Goal: Task Accomplishment & Management: Use online tool/utility

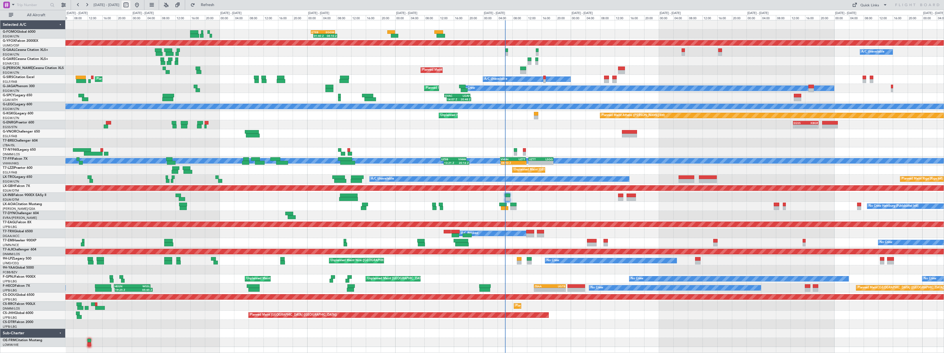
click at [130, 3] on button at bounding box center [126, 5] width 9 height 9
select select "10"
select select "2025"
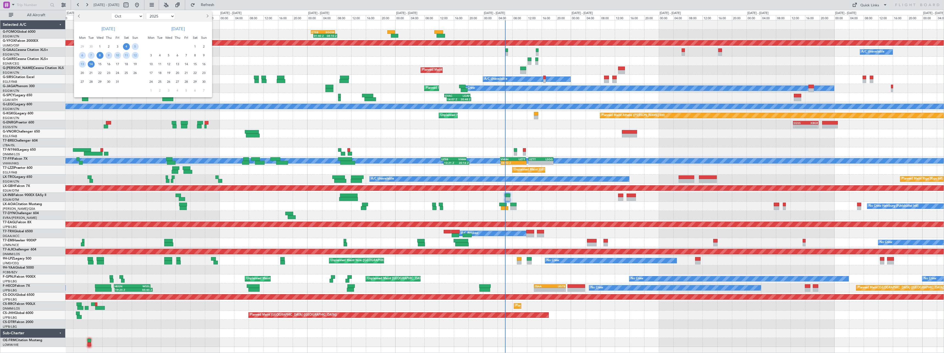
click at [98, 56] on span "8" at bounding box center [100, 55] width 7 height 7
click at [100, 74] on span "22" at bounding box center [100, 73] width 7 height 7
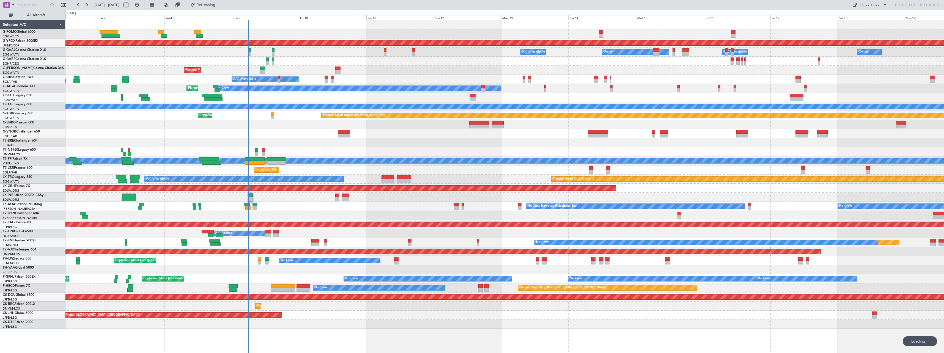
click at [34, 15] on span "All Aircraft" at bounding box center [36, 15] width 44 height 4
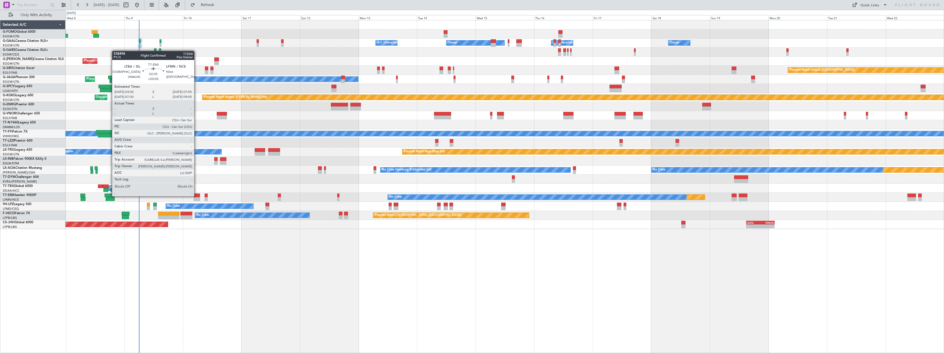
click at [197, 196] on div at bounding box center [197, 196] width 6 height 4
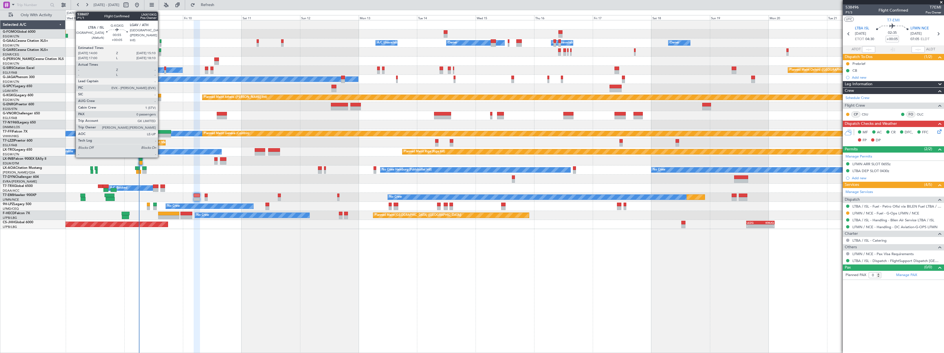
click at [160, 97] on div at bounding box center [159, 96] width 3 height 4
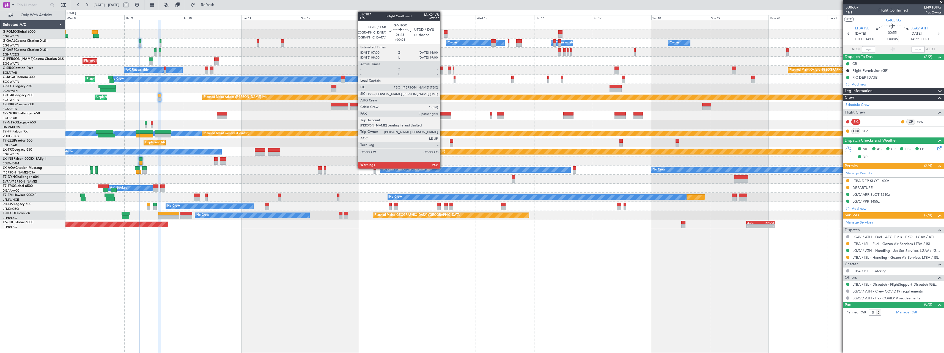
click at [443, 116] on div at bounding box center [442, 118] width 17 height 4
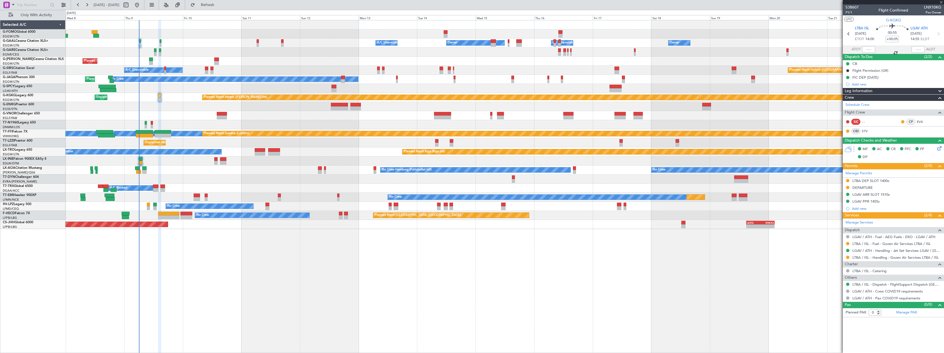
type input "2"
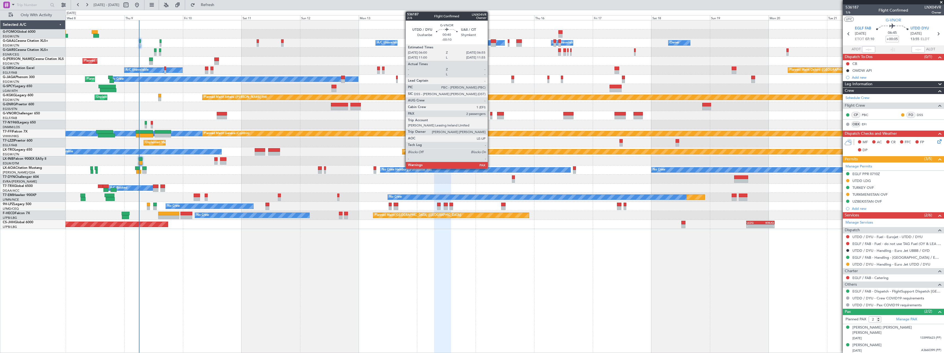
click at [490, 114] on div at bounding box center [491, 114] width 2 height 4
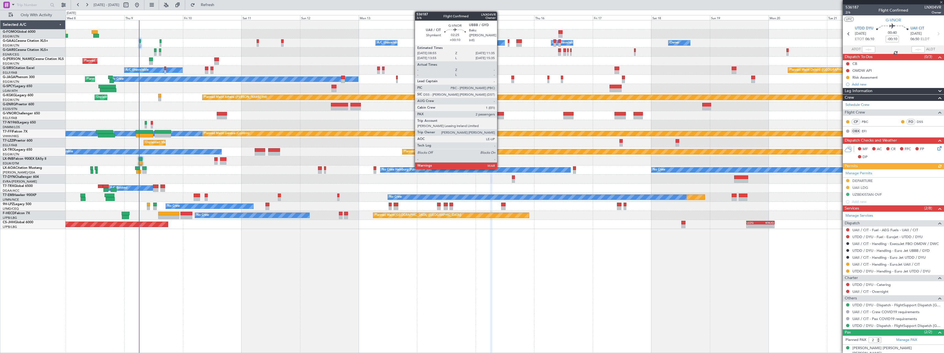
click at [500, 115] on div at bounding box center [500, 114] width 7 height 4
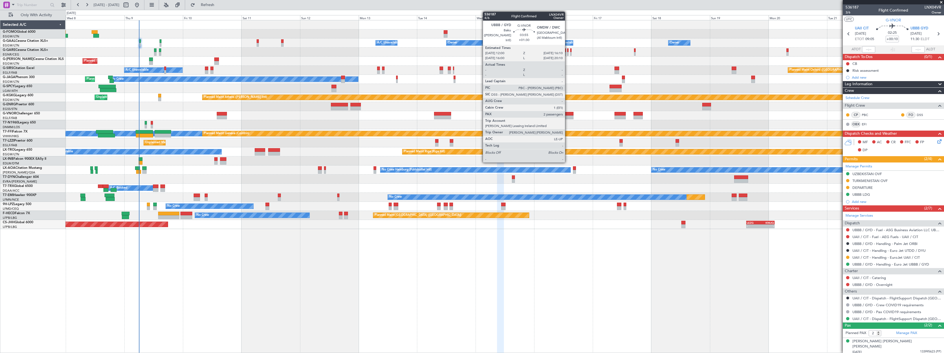
click at [568, 114] on div at bounding box center [568, 114] width 10 height 4
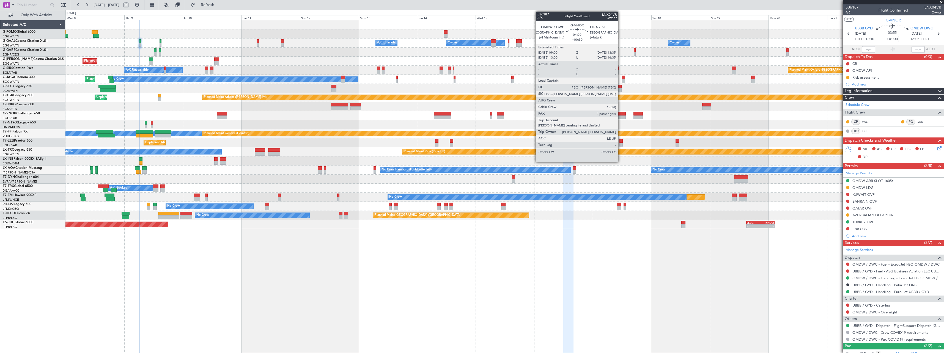
click at [621, 116] on div at bounding box center [620, 118] width 11 height 4
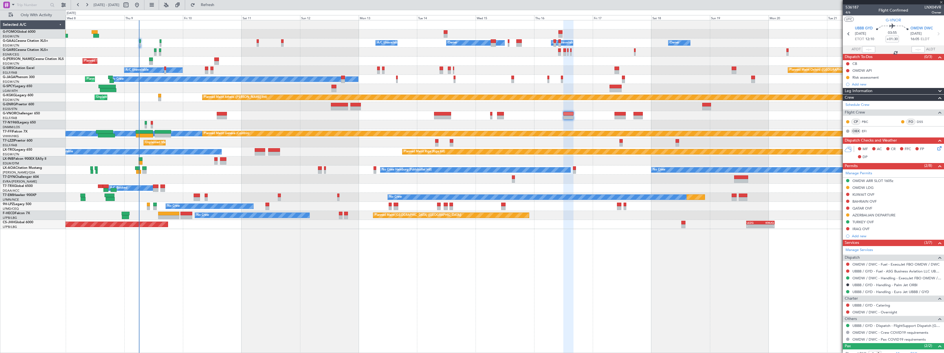
type input "+00:30"
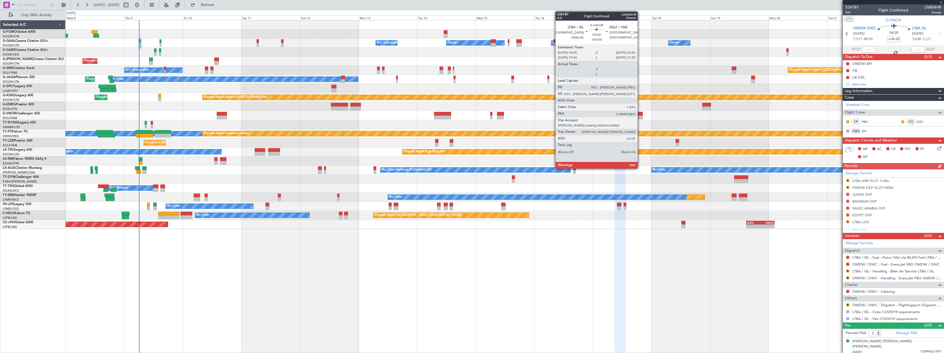
click at [640, 115] on div at bounding box center [638, 114] width 9 height 4
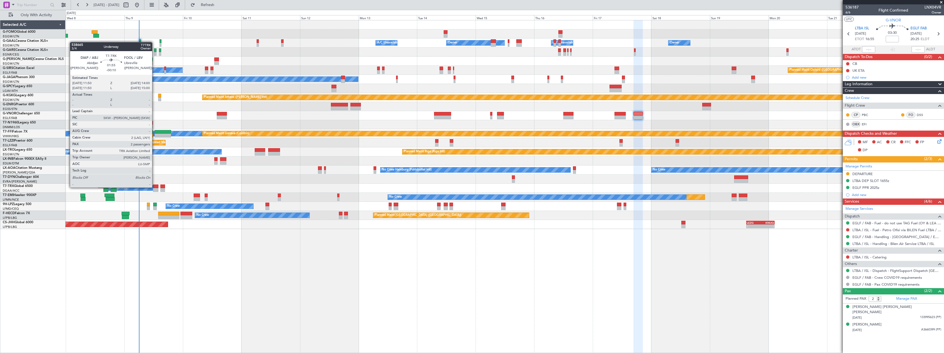
click at [155, 188] on div at bounding box center [156, 187] width 6 height 4
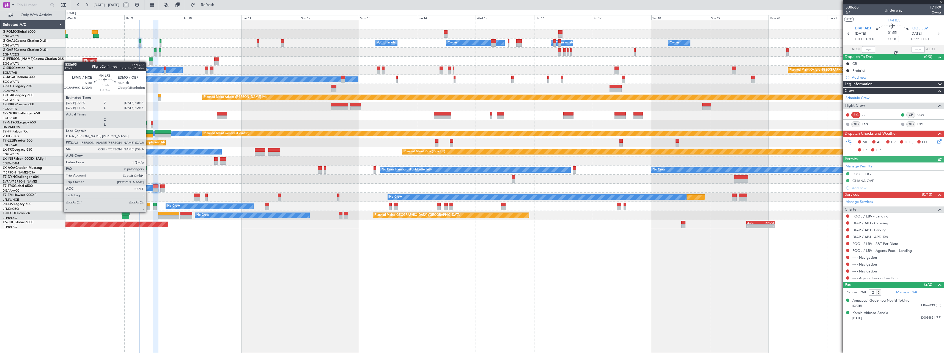
click at [148, 207] on div at bounding box center [148, 208] width 3 height 4
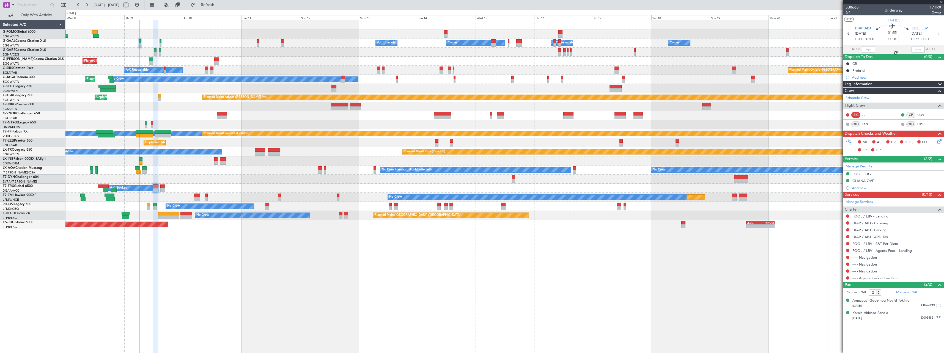
type input "+00:05"
type input "0"
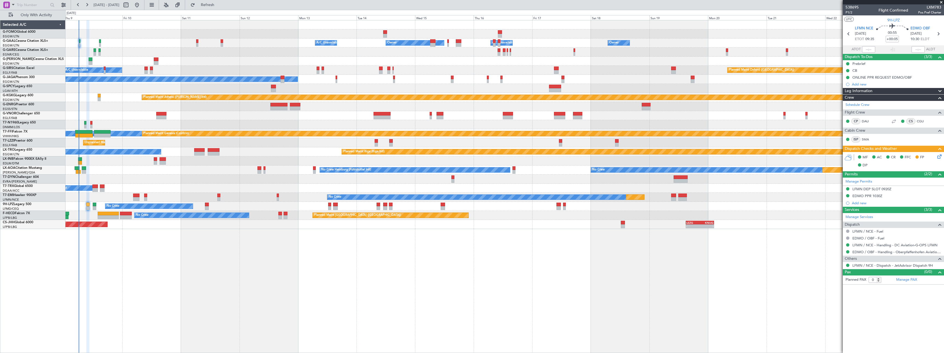
click at [147, 252] on div "Owner A/C Unavailable Owner Owner A/C Unavailable Owner Planned Maint London (L…" at bounding box center [504, 186] width 879 height 333
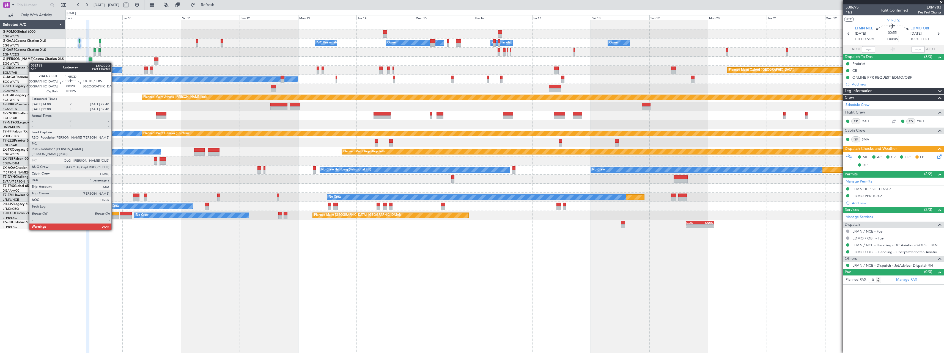
click at [114, 214] on div at bounding box center [108, 214] width 21 height 4
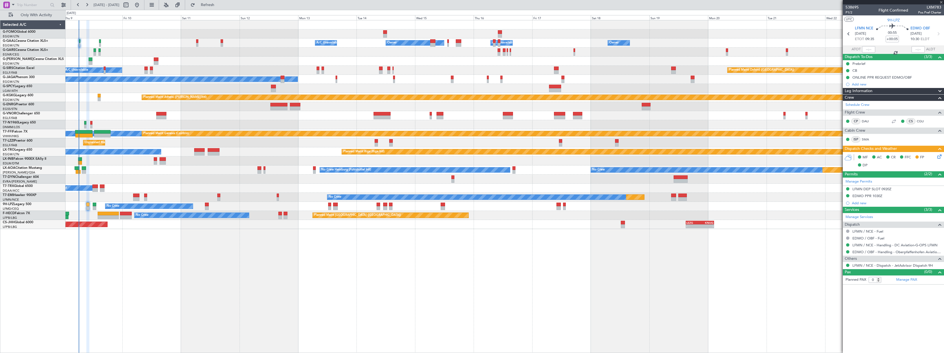
type input "+01:25"
type input "1"
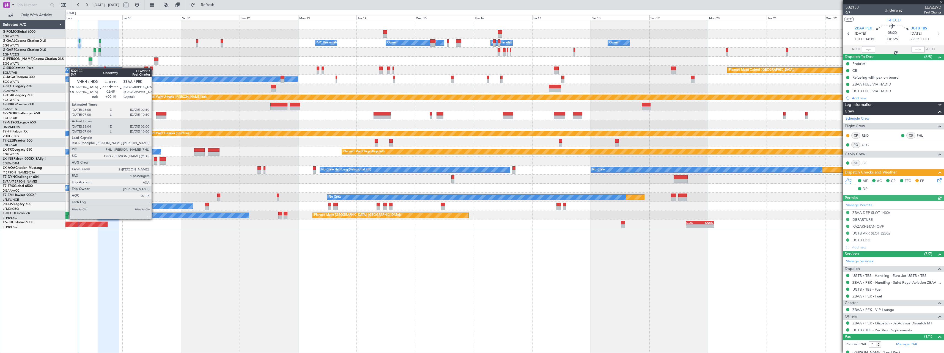
click at [67, 214] on div at bounding box center [65, 214] width 8 height 4
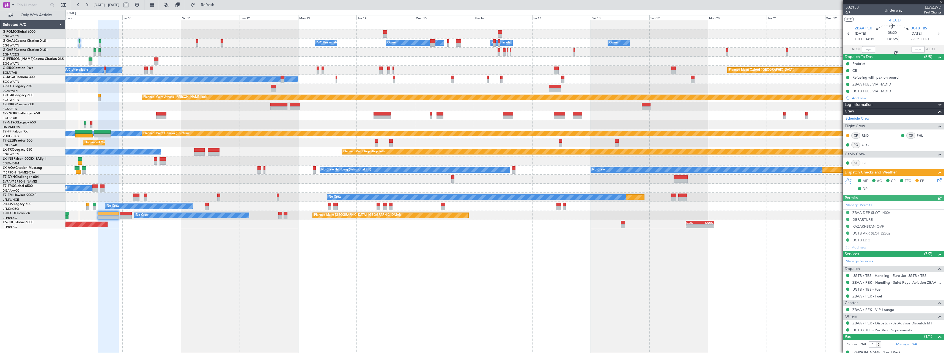
type input "+00:10"
type input "23:14"
type input "01:45"
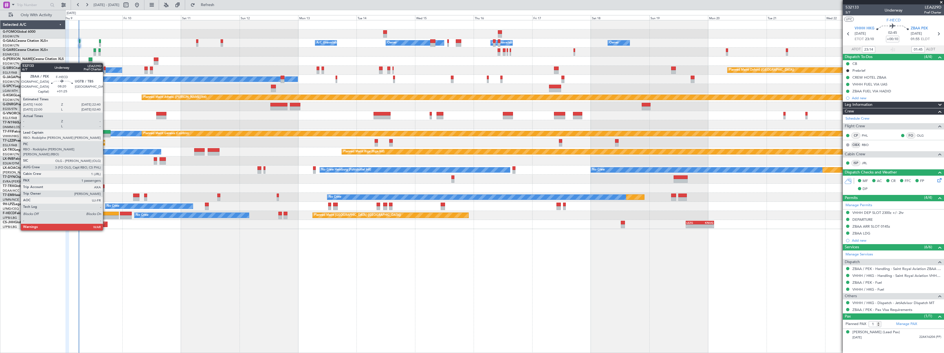
click at [105, 215] on div at bounding box center [108, 214] width 21 height 4
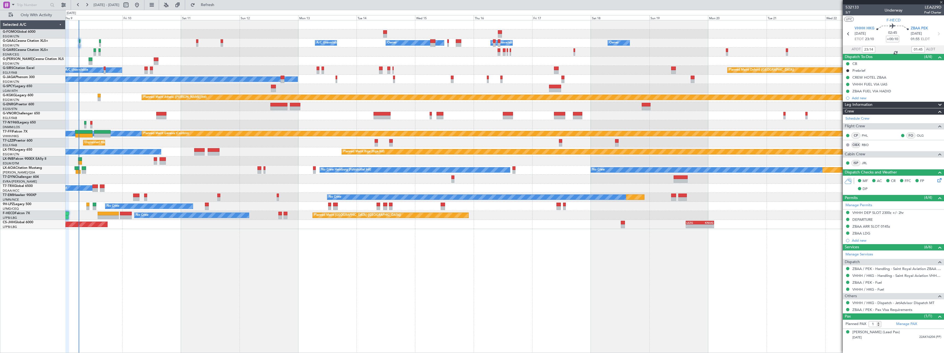
type input "+01:25"
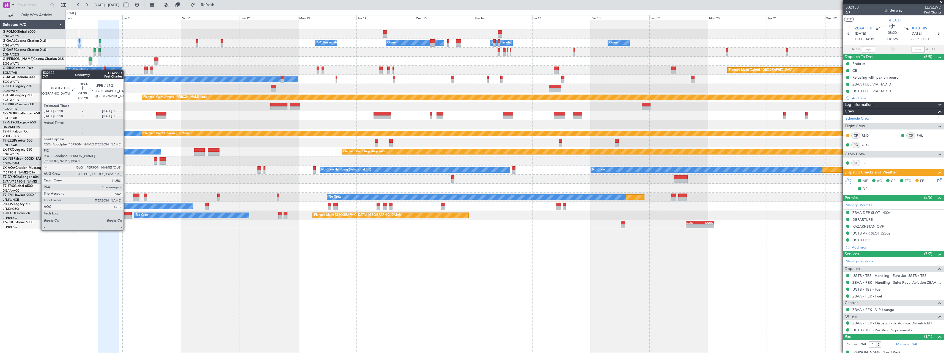
click at [126, 215] on div at bounding box center [126, 214] width 12 height 4
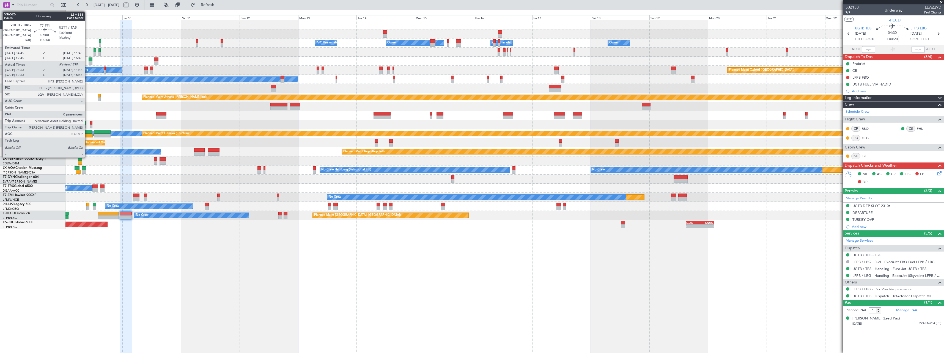
click at [87, 133] on div at bounding box center [83, 132] width 17 height 4
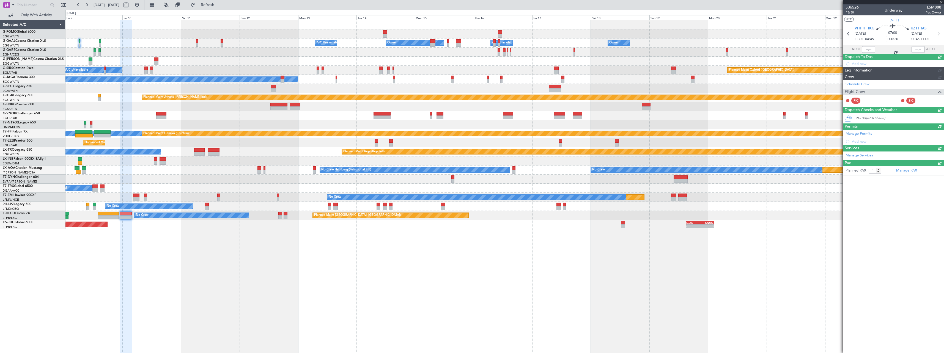
type input "+00:50"
type input "04:53"
type input "0"
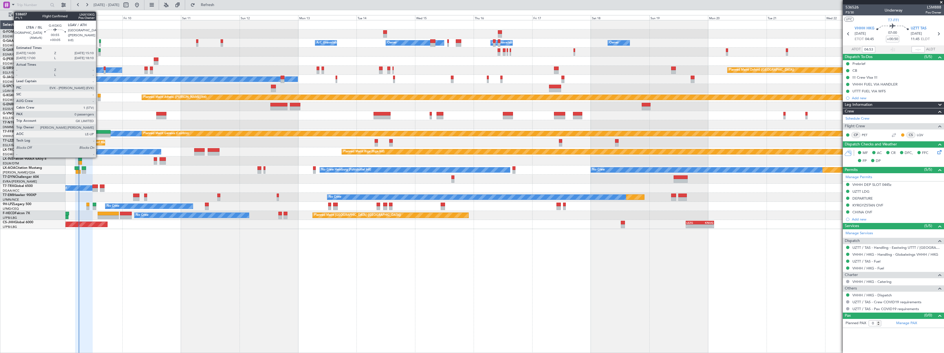
click at [98, 96] on div at bounding box center [99, 96] width 3 height 4
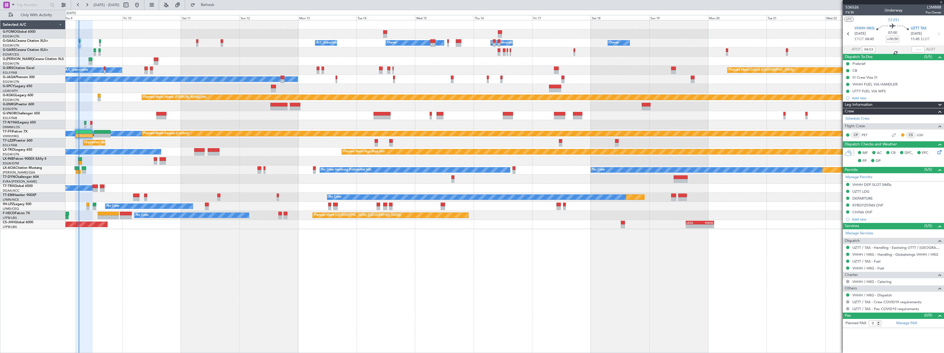
type input "+00:05"
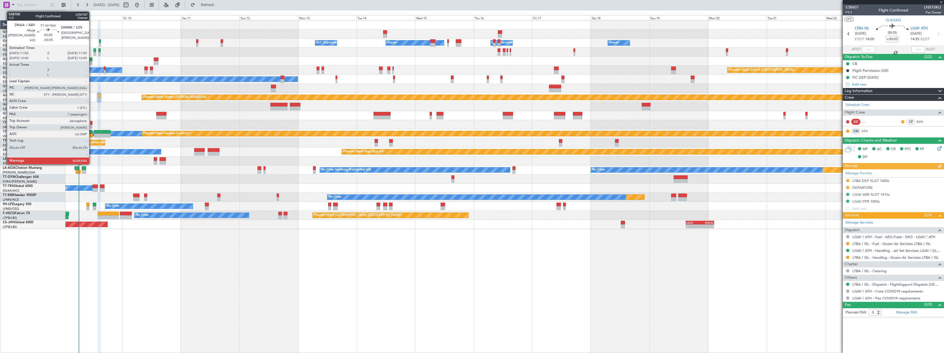
click at [92, 125] on div at bounding box center [91, 127] width 2 height 4
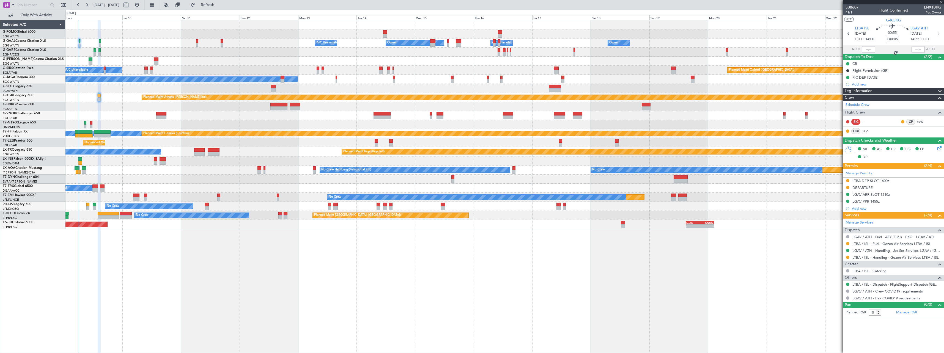
type input "-00:05"
type input "7"
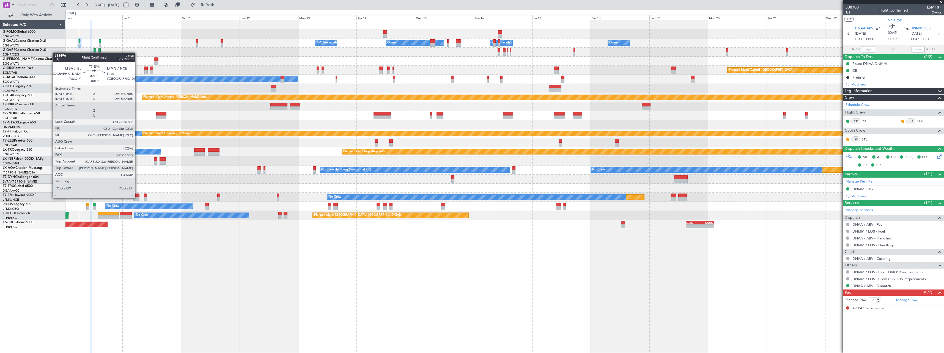
click at [138, 198] on div at bounding box center [136, 199] width 6 height 4
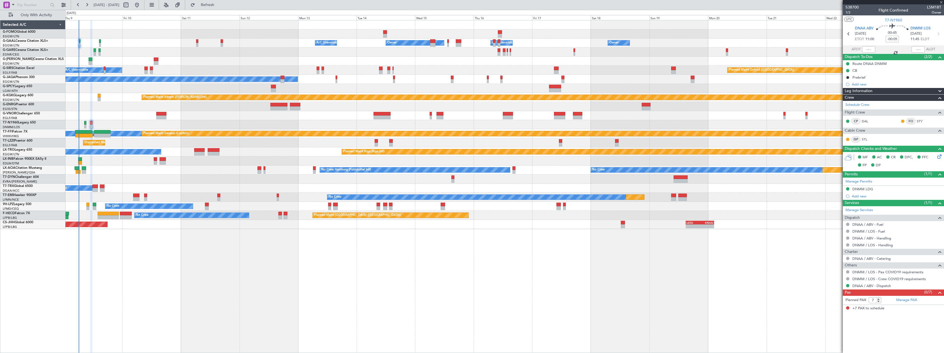
type input "+00:05"
type input "0"
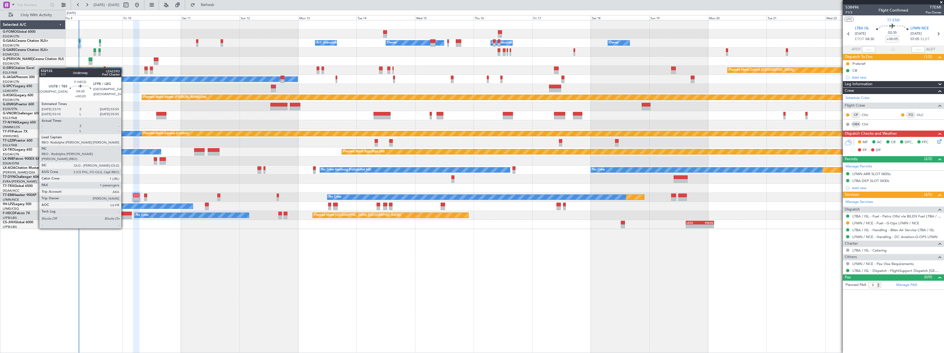
click at [124, 213] on div at bounding box center [126, 214] width 12 height 4
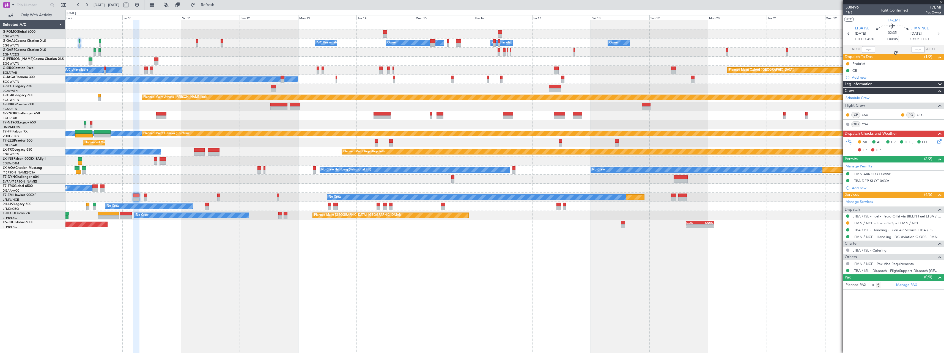
type input "+00:20"
type input "1"
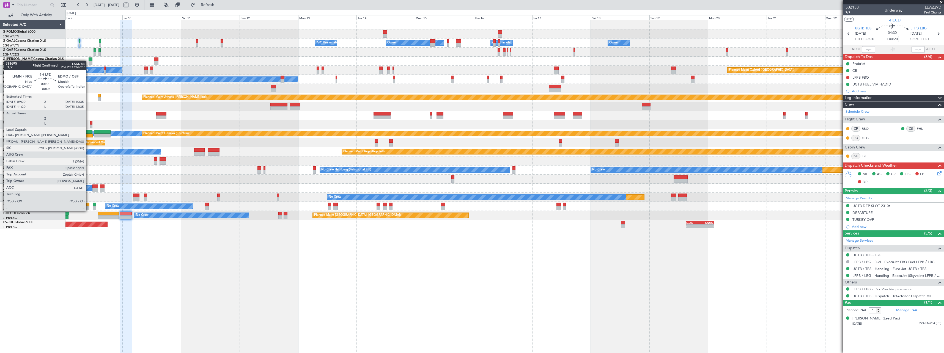
click at [89, 206] on div at bounding box center [87, 205] width 3 height 4
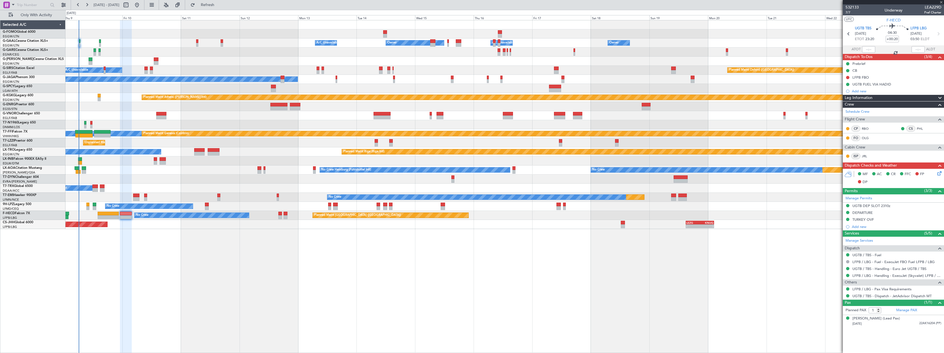
type input "+00:05"
type input "0"
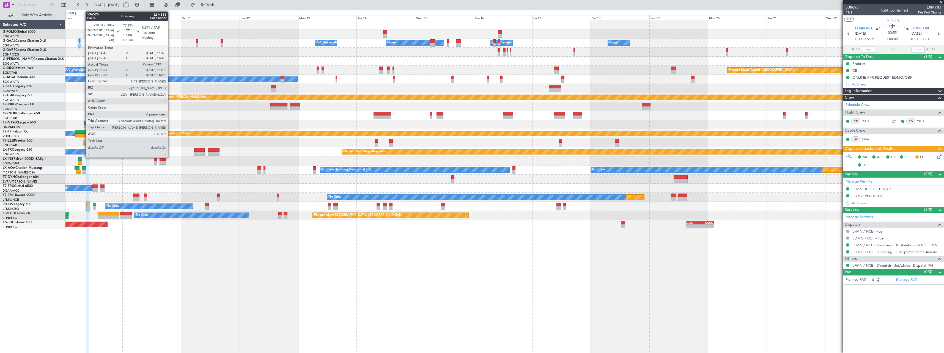
click at [83, 132] on div at bounding box center [83, 132] width 17 height 4
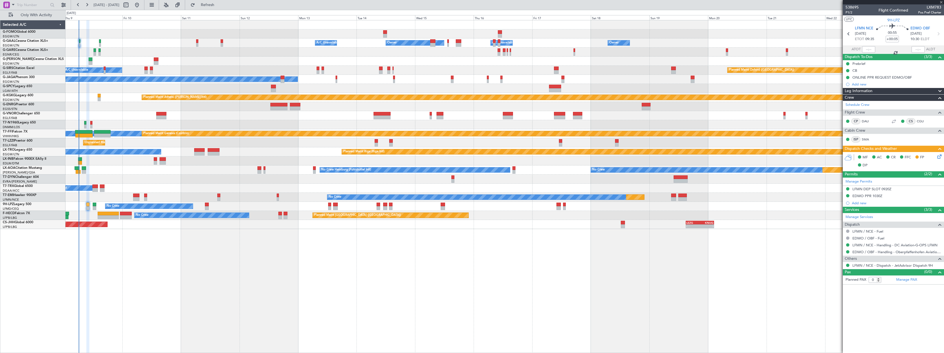
type input "+00:50"
type input "04:53"
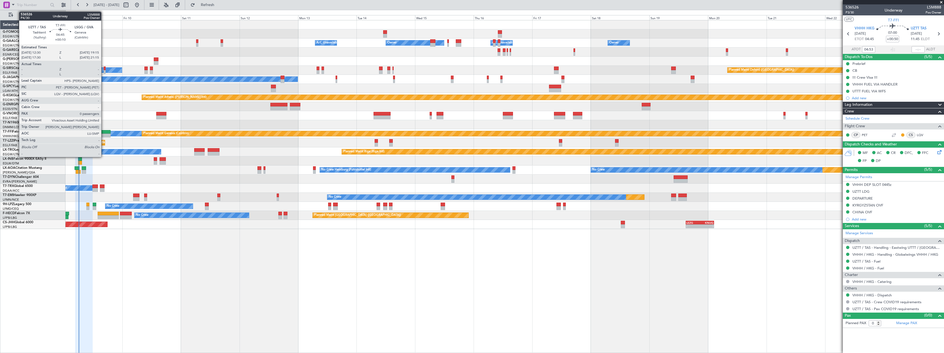
click at [104, 135] on div at bounding box center [102, 136] width 17 height 4
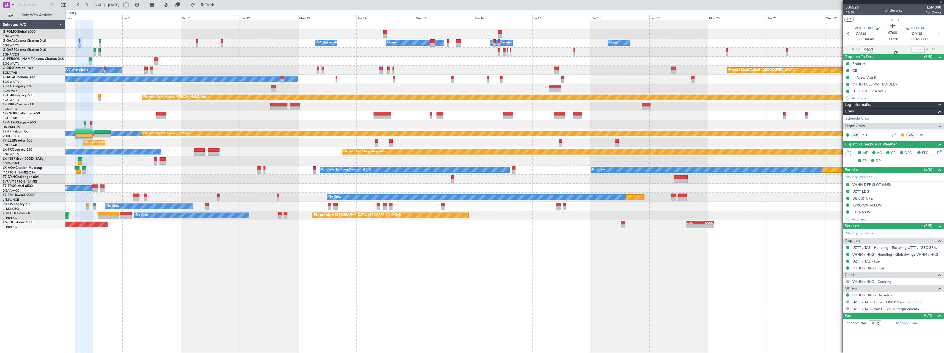
type input "+00:10"
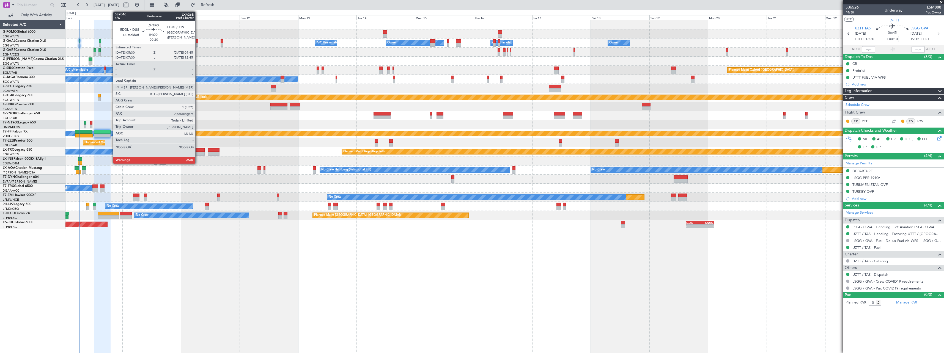
click at [198, 152] on div at bounding box center [199, 150] width 10 height 4
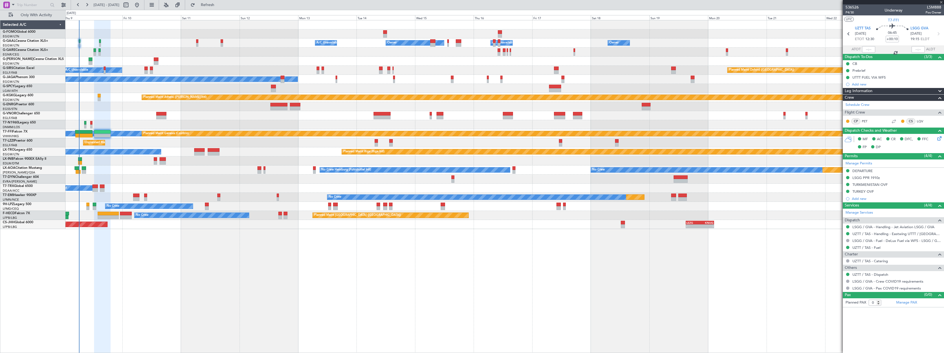
type input "-00:20"
type input "2"
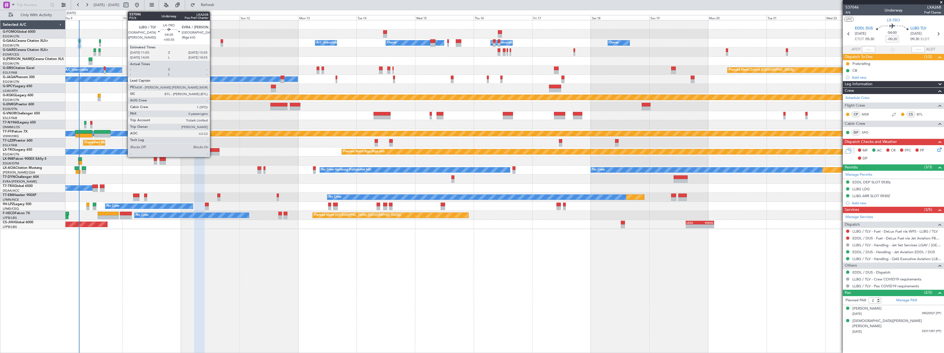
click at [212, 151] on div at bounding box center [214, 150] width 12 height 4
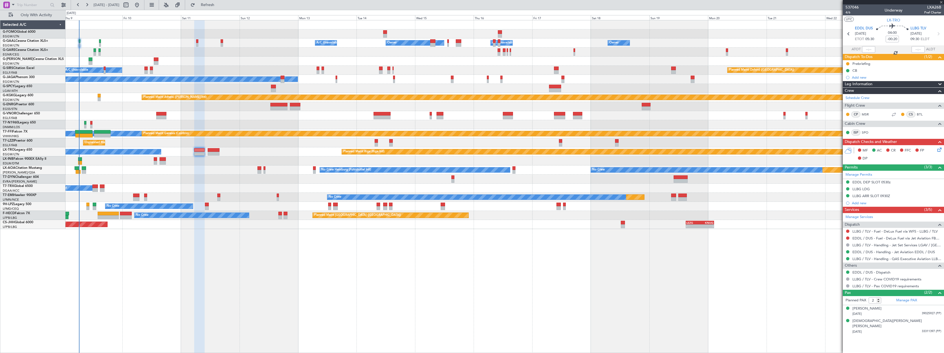
type input "+00:35"
type input "0"
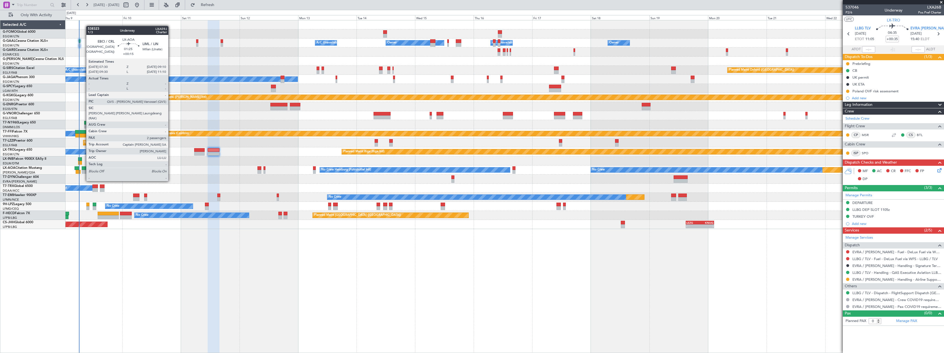
click at [83, 171] on div at bounding box center [84, 172] width 4 height 4
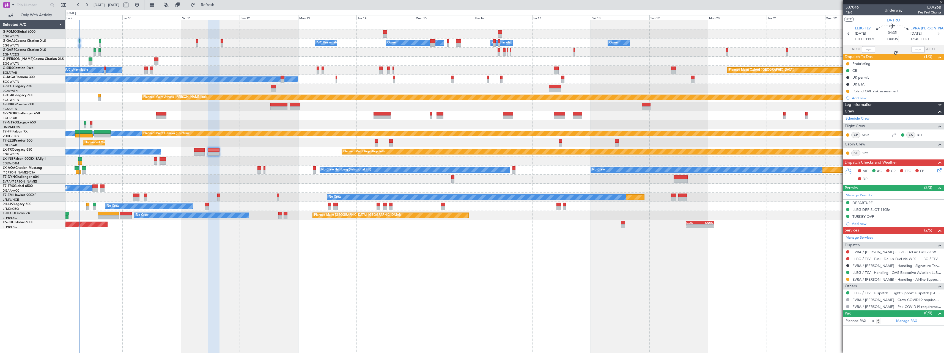
type input "+00:15"
type input "2"
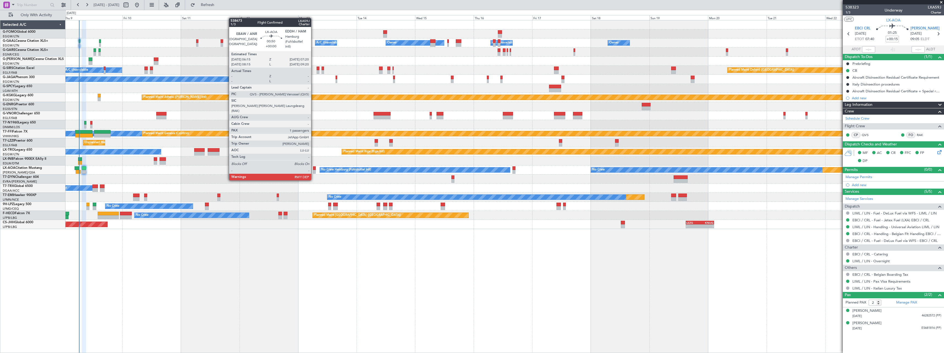
click at [314, 169] on div at bounding box center [314, 168] width 3 height 4
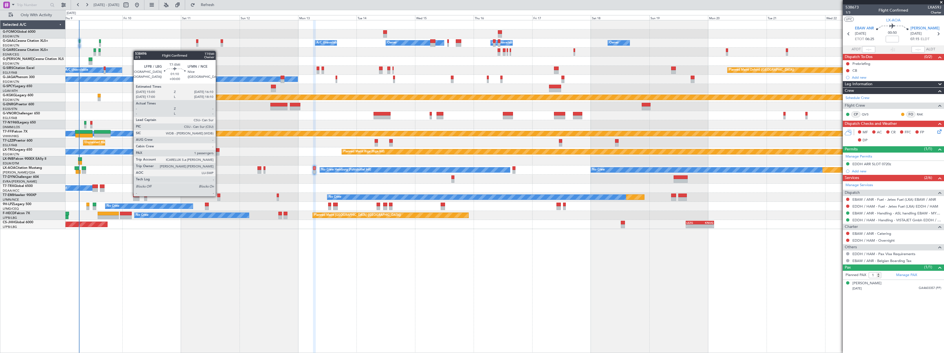
click at [218, 196] on div at bounding box center [218, 196] width 3 height 4
click at [219, 197] on div at bounding box center [218, 196] width 3 height 4
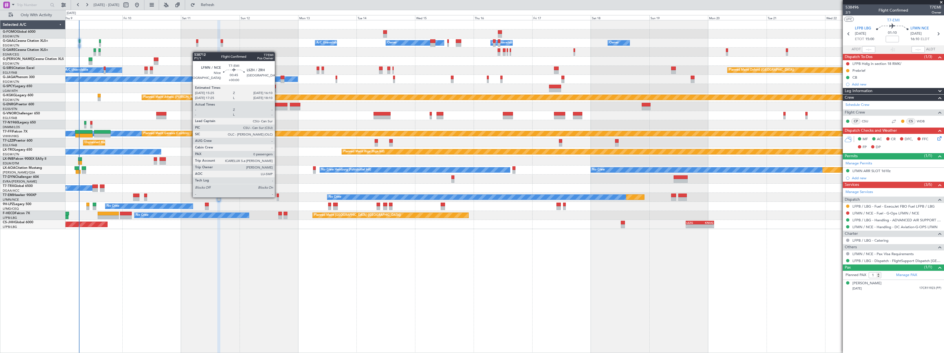
click at [277, 197] on div at bounding box center [278, 196] width 2 height 4
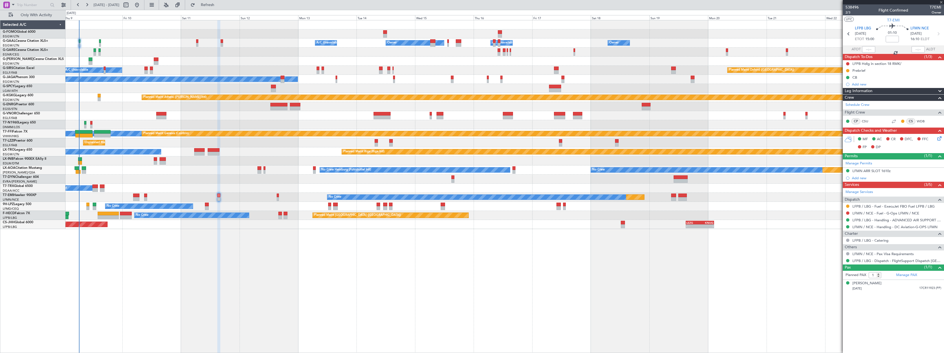
type input "0"
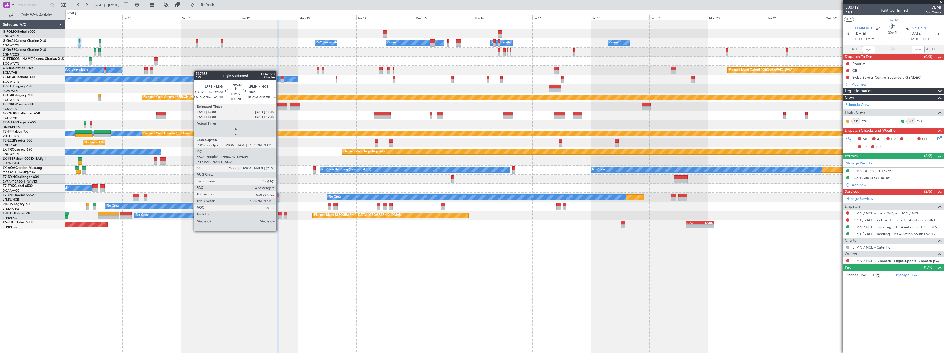
click at [279, 216] on div at bounding box center [280, 217] width 4 height 4
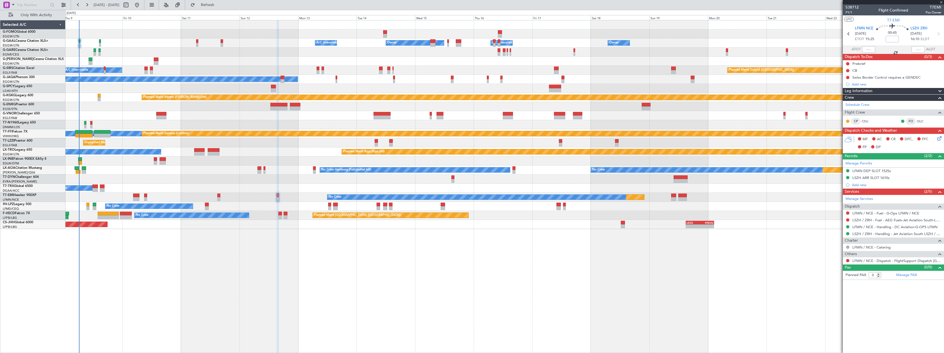
type input "+00:20"
type input "4"
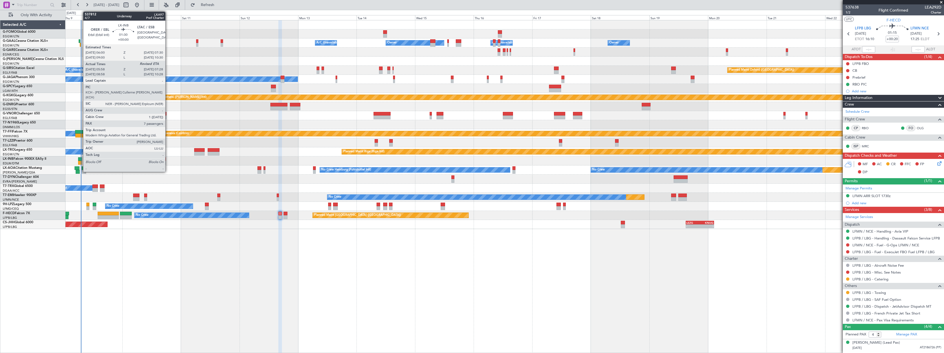
click at [80, 159] on div at bounding box center [80, 159] width 4 height 4
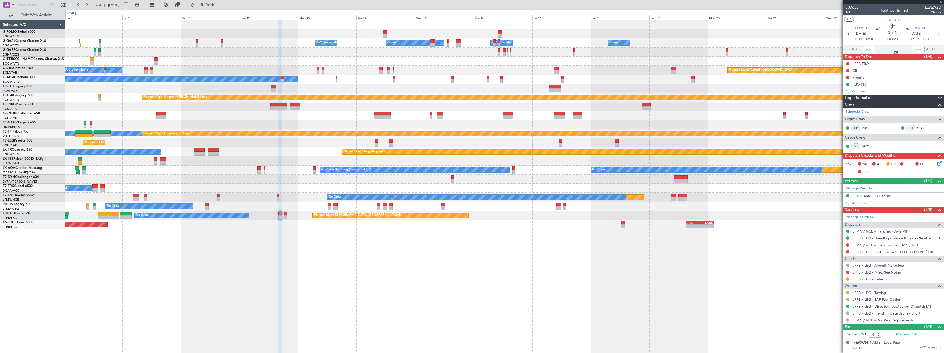
type input "05:58"
type input "7"
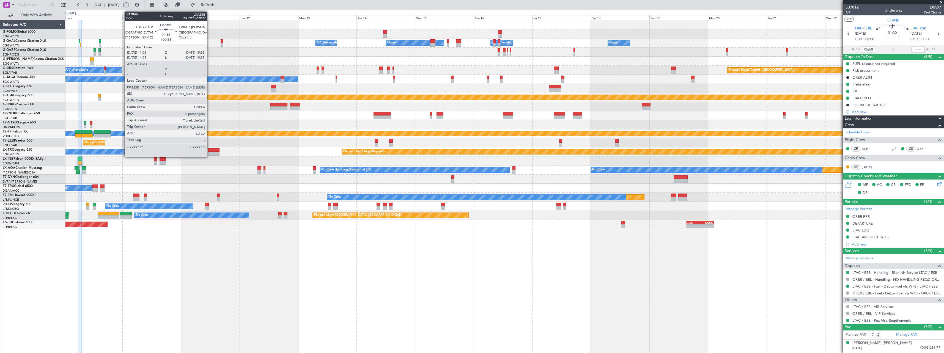
click at [209, 150] on div at bounding box center [214, 150] width 12 height 4
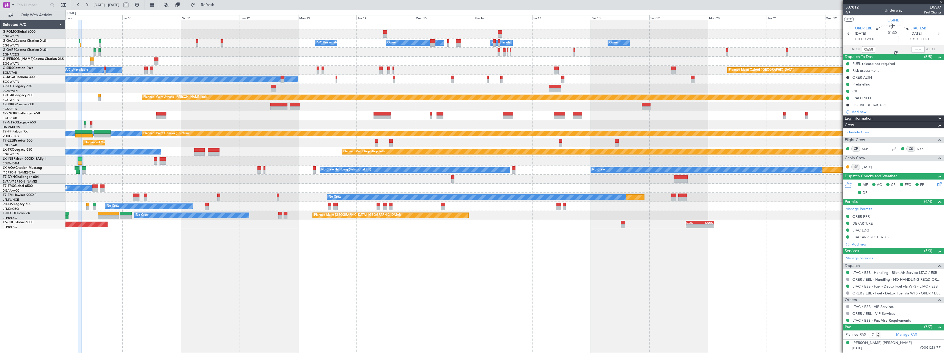
type input "+00:35"
type input "0"
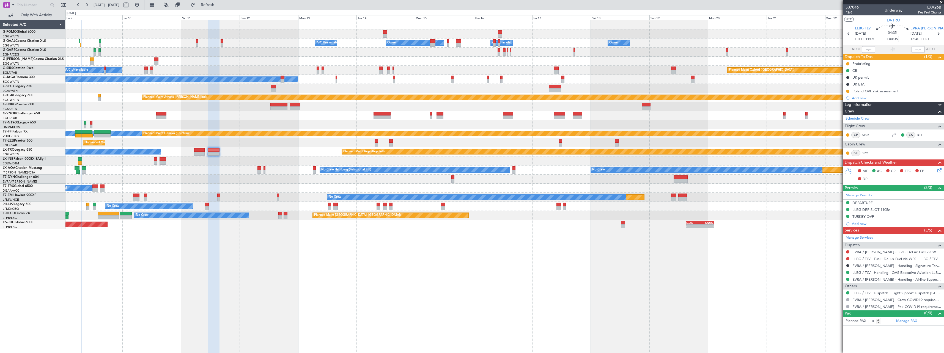
click at [938, 170] on icon at bounding box center [939, 169] width 4 height 4
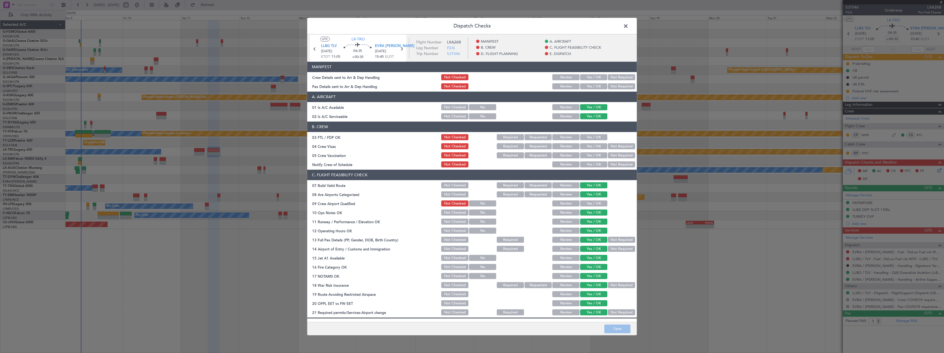
click at [629, 24] on span at bounding box center [629, 27] width 0 height 11
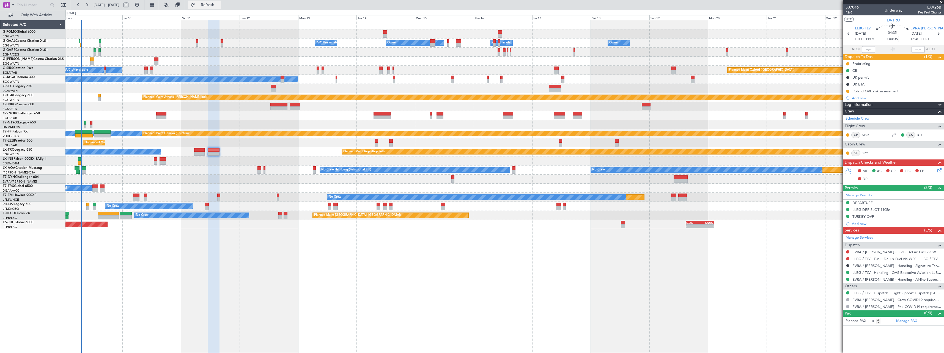
click at [219, 6] on span "Refresh" at bounding box center [207, 5] width 23 height 4
click at [219, 5] on span "Refresh" at bounding box center [207, 5] width 23 height 4
click at [219, 3] on span "Refresh" at bounding box center [207, 5] width 23 height 4
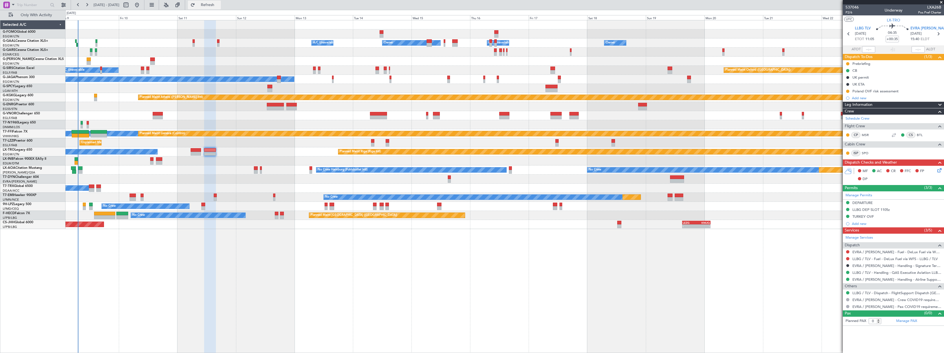
click at [219, 6] on span "Refresh" at bounding box center [207, 5] width 23 height 4
click at [219, 4] on span "Refresh" at bounding box center [207, 5] width 23 height 4
click at [219, 3] on span "Refresh" at bounding box center [207, 5] width 23 height 4
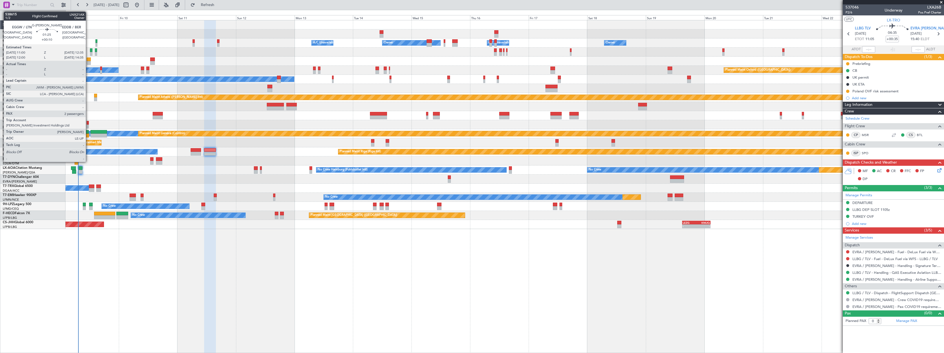
click at [88, 60] on div at bounding box center [89, 60] width 4 height 4
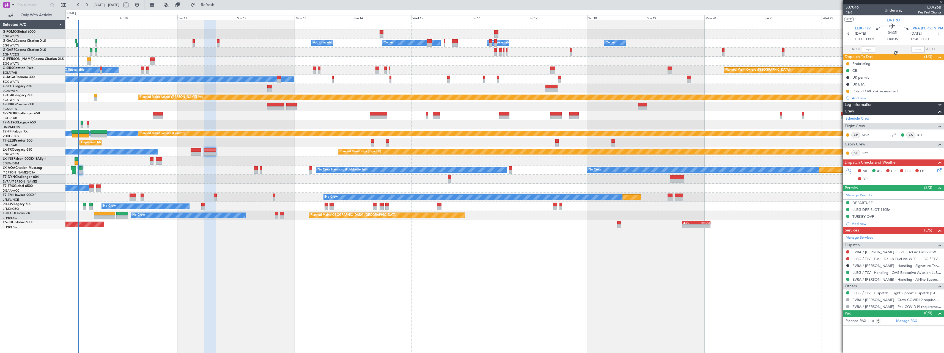
type input "+00:10"
type input "2"
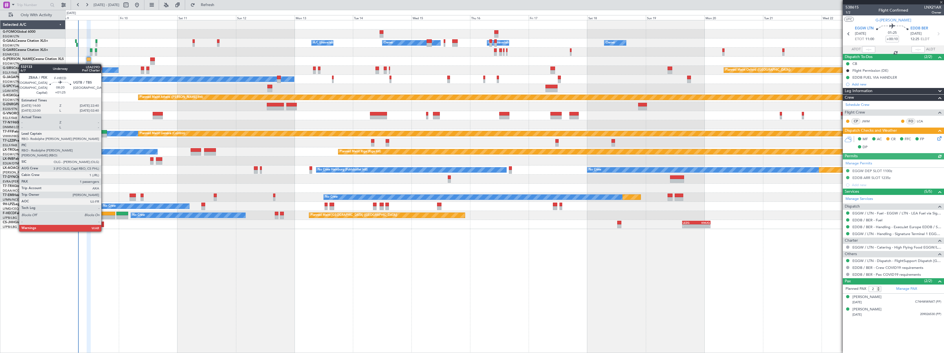
click at [104, 216] on div at bounding box center [104, 217] width 21 height 4
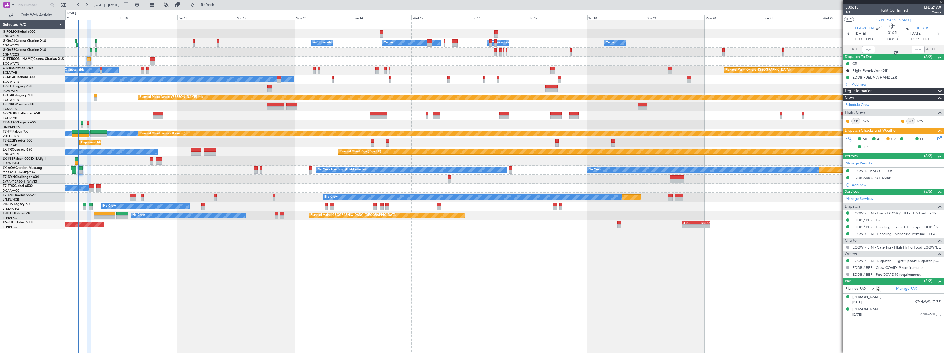
type input "+01:25"
type input "1"
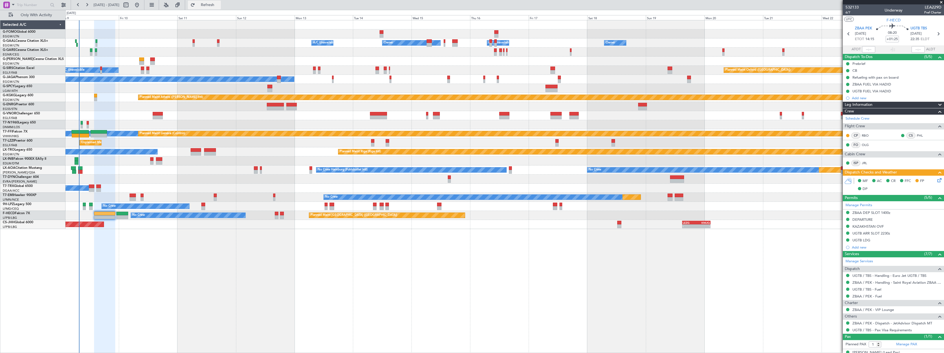
click at [219, 5] on span "Refresh" at bounding box center [207, 5] width 23 height 4
